Goal: Use online tool/utility: Utilize a website feature to perform a specific function

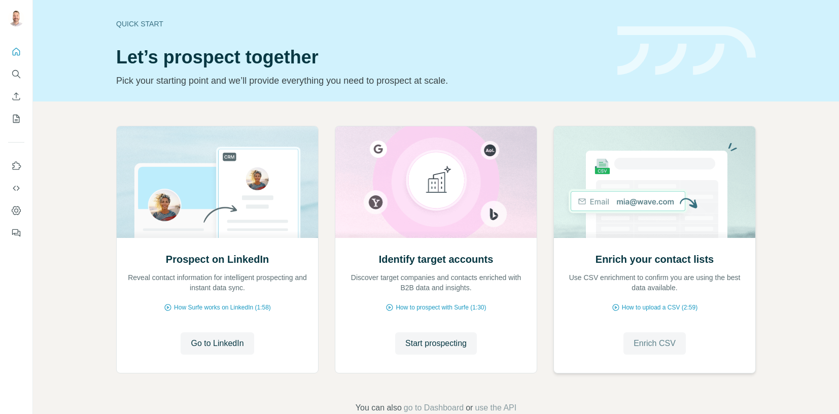
click at [650, 341] on span "Enrich CSV" at bounding box center [655, 343] width 42 height 12
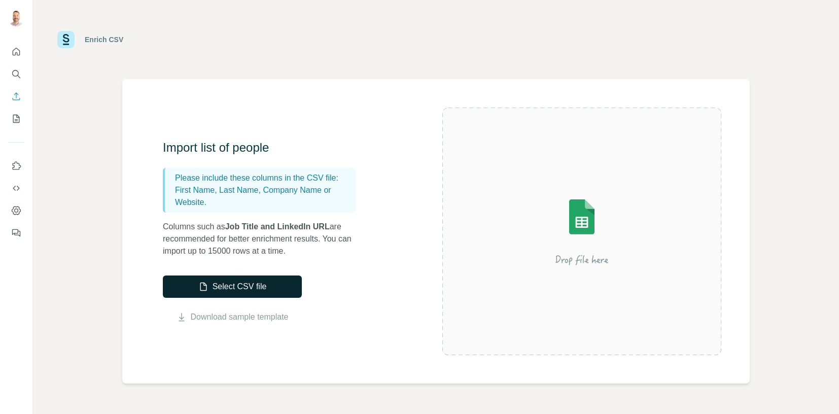
click at [218, 286] on button "Select CSV file" at bounding box center [232, 287] width 139 height 22
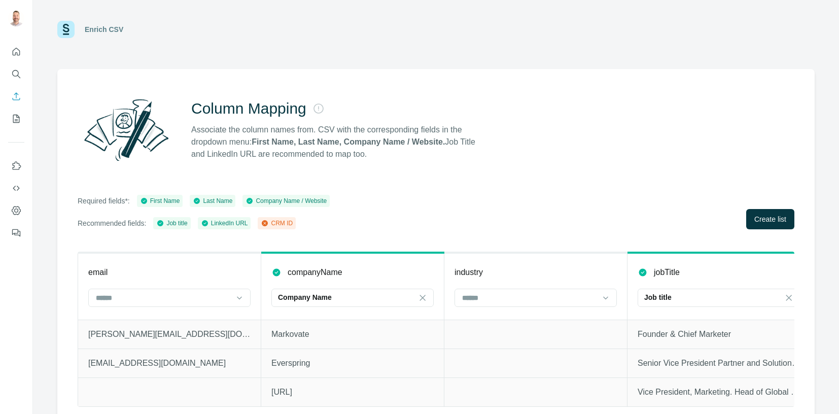
scroll to position [28, 0]
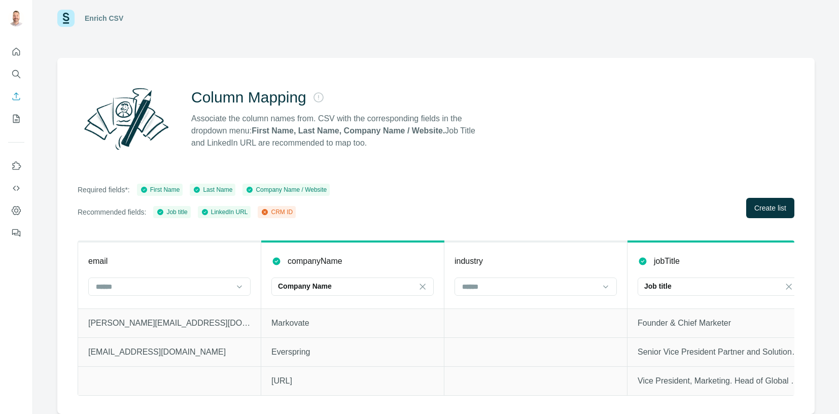
click at [758, 211] on div "Column Mapping Associate the column names from. CSV with the corresponding fiel…" at bounding box center [436, 236] width 758 height 356
click at [759, 208] on button "Create list" at bounding box center [770, 208] width 48 height 20
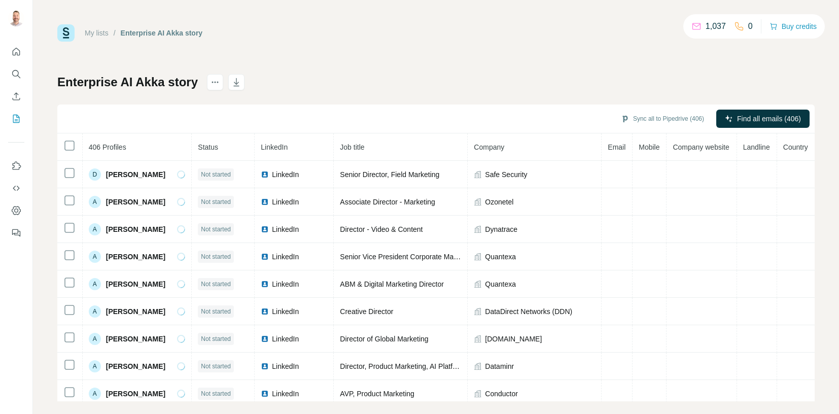
click at [608, 148] on span "Email" at bounding box center [617, 147] width 18 height 8
drag, startPoint x: 708, startPoint y: 148, endPoint x: 683, endPoint y: 150, distance: 26.0
click at [683, 150] on span "Company website" at bounding box center [701, 147] width 56 height 8
click at [682, 150] on span "Company website" at bounding box center [701, 147] width 56 height 8
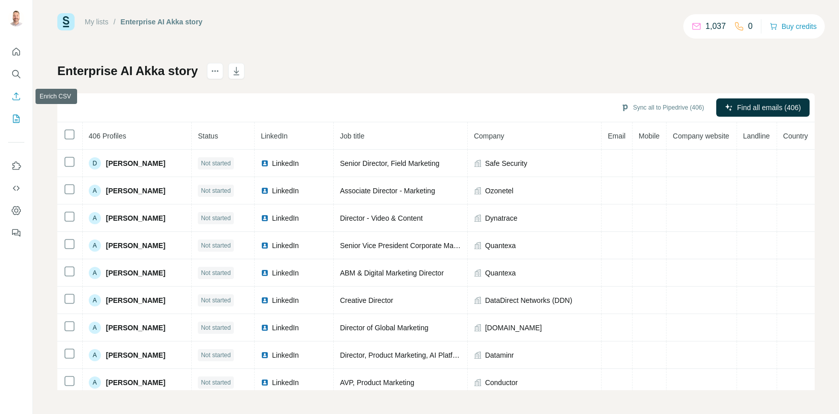
click at [17, 99] on icon "Enrich CSV" at bounding box center [16, 96] width 10 height 10
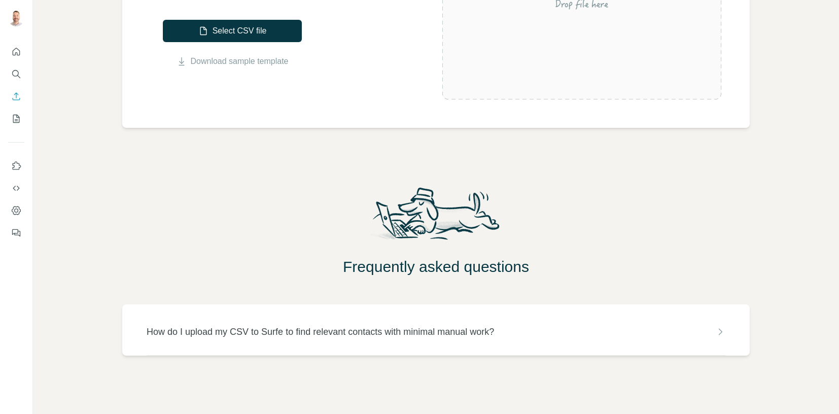
scroll to position [257, 0]
